Goal: Information Seeking & Learning: Learn about a topic

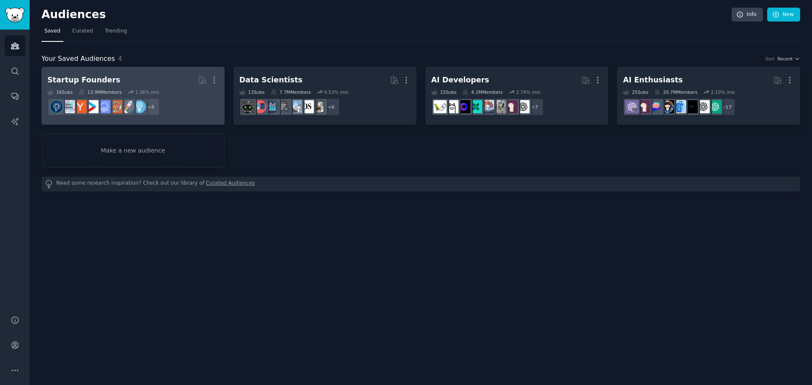
click at [107, 80] on h2 "Startup Founders More" at bounding box center [132, 80] width 171 height 15
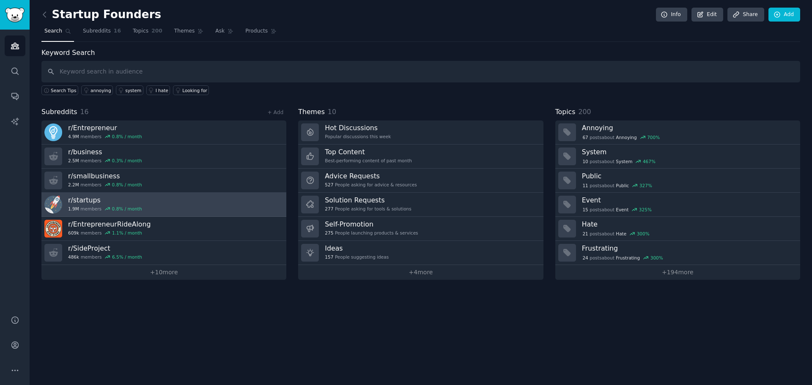
click at [112, 198] on h3 "r/ startups" at bounding box center [105, 200] width 74 height 9
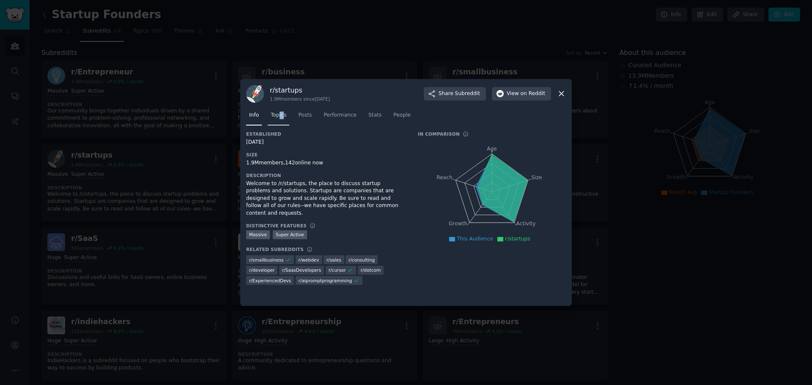
drag, startPoint x: 283, startPoint y: 105, endPoint x: 278, endPoint y: 114, distance: 10.2
click at [278, 114] on div "Info Topics Posts Performance Stats People" at bounding box center [406, 117] width 320 height 29
click at [278, 114] on span "Topics" at bounding box center [279, 116] width 16 height 8
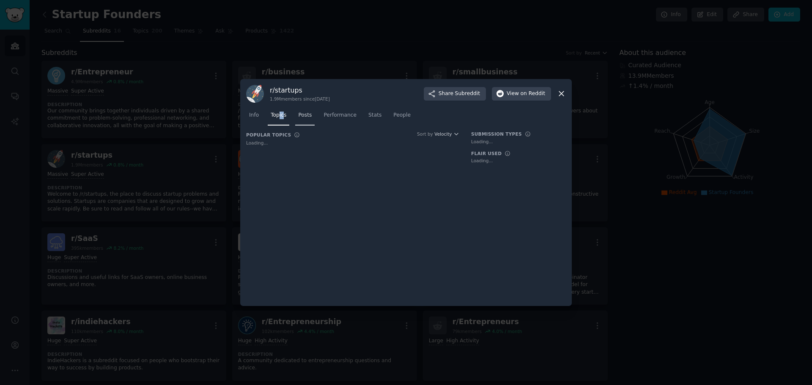
click at [295, 118] on link "Posts" at bounding box center [304, 117] width 19 height 17
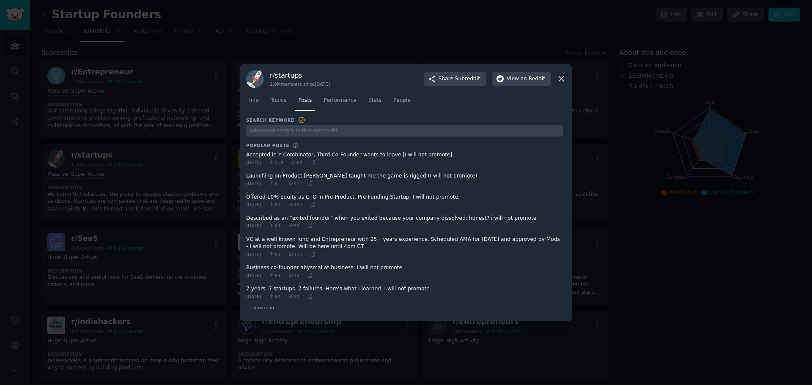
click at [301, 154] on span at bounding box center [404, 159] width 317 height 21
click at [316, 163] on icon at bounding box center [313, 163] width 6 height 6
click at [316, 206] on icon at bounding box center [313, 205] width 6 height 6
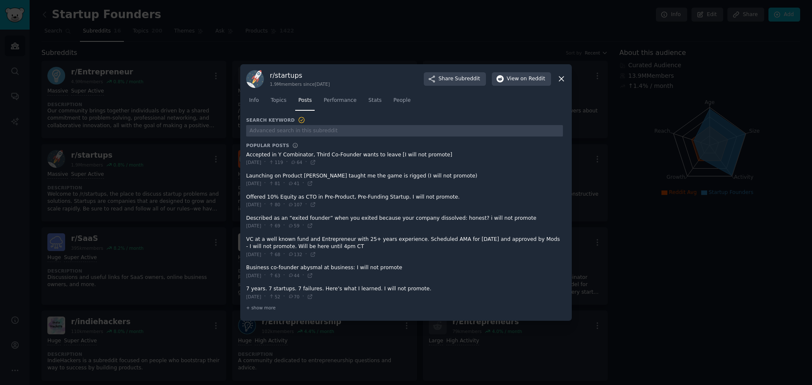
click at [385, 51] on div at bounding box center [406, 192] width 812 height 385
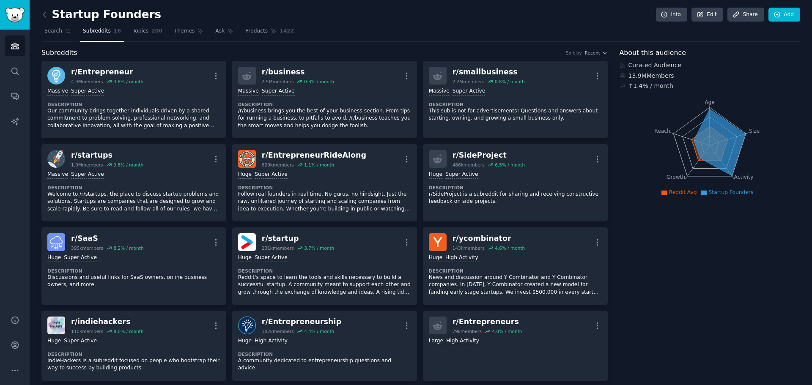
click at [385, 51] on div "Subreddits Sort by Recent" at bounding box center [324, 53] width 567 height 11
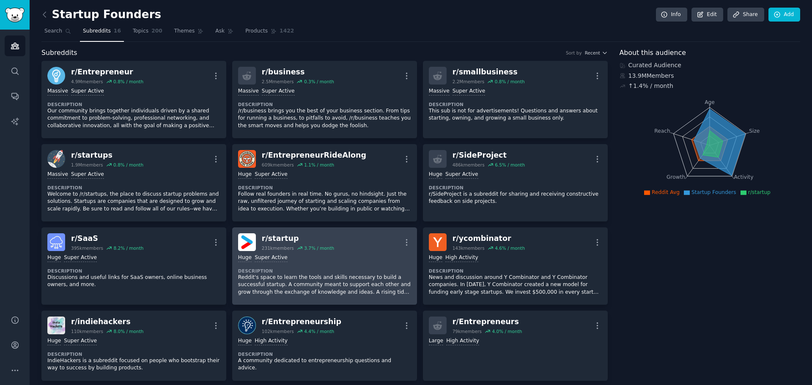
click at [275, 243] on div "r/ startup" at bounding box center [298, 239] width 72 height 11
